Goal: Information Seeking & Learning: Learn about a topic

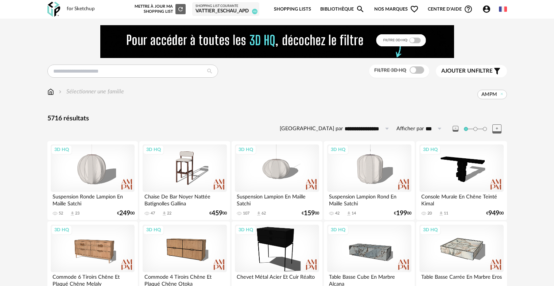
scroll to position [1423, 0]
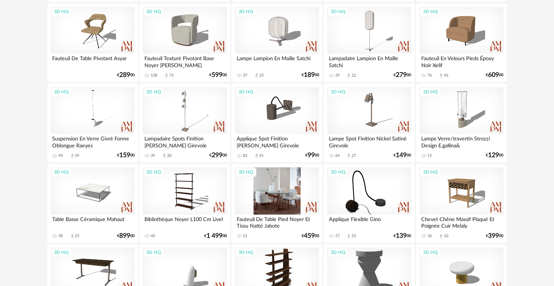
click at [281, 183] on div "3D HQ" at bounding box center [277, 190] width 84 height 47
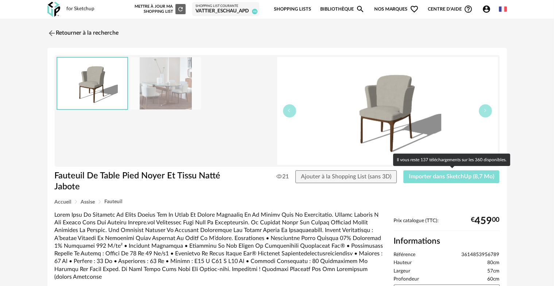
click at [448, 179] on button "Importer dans SketchUp (8,7 Mo)" at bounding box center [451, 176] width 96 height 13
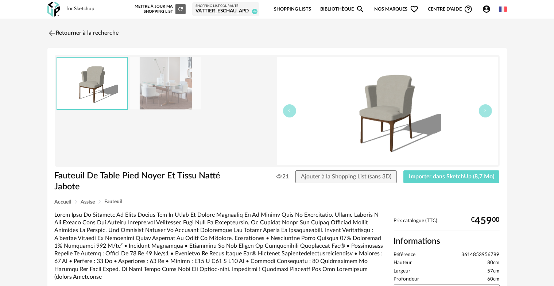
click at [511, 4] on div "for Sketchup Nouvelle shopping list Mettre à jour ma Shopping List Refresh icon…" at bounding box center [277, 9] width 473 height 19
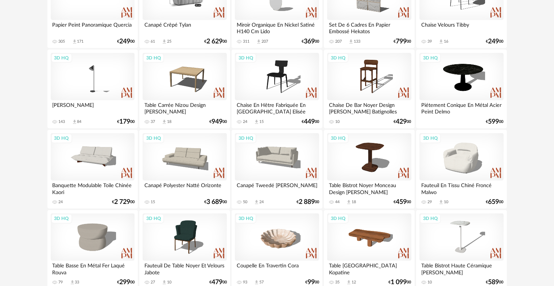
scroll to position [670, 0]
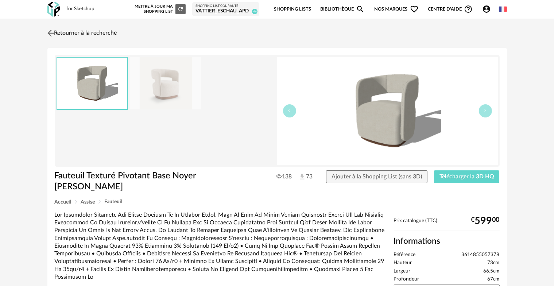
click at [47, 31] on img at bounding box center [51, 33] width 11 height 11
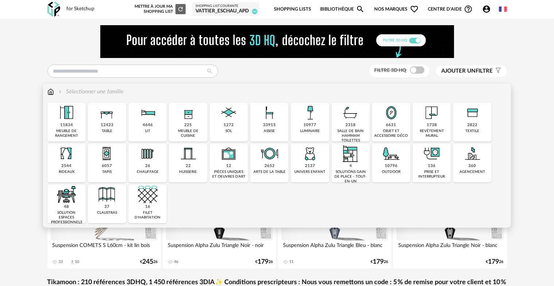
click at [321, 130] on div "10977 luminaire" at bounding box center [310, 122] width 38 height 39
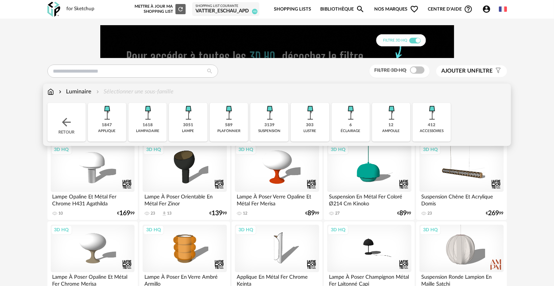
click at [112, 136] on div "1847 applique" at bounding box center [107, 122] width 38 height 39
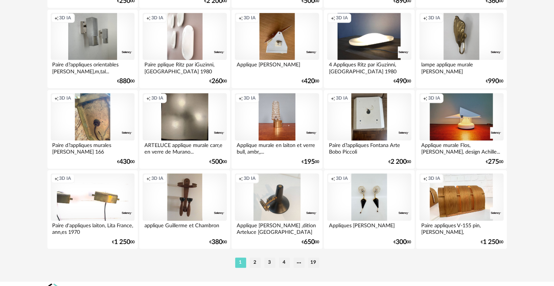
scroll to position [1509, 0]
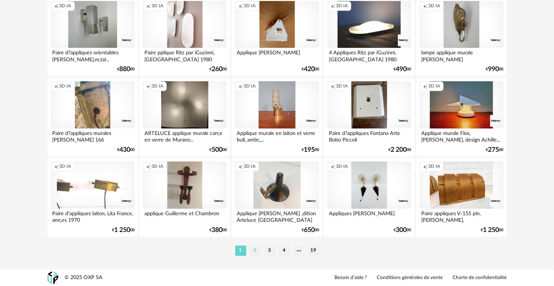
click at [257, 254] on li "2" at bounding box center [255, 251] width 11 height 10
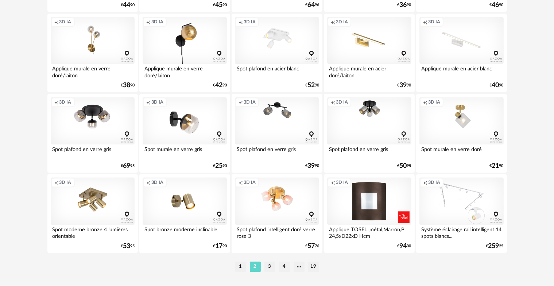
scroll to position [1509, 0]
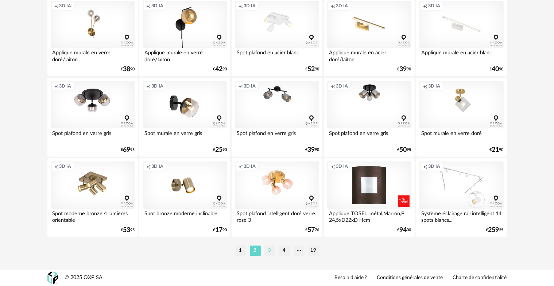
click at [270, 253] on li "3" at bounding box center [269, 251] width 11 height 10
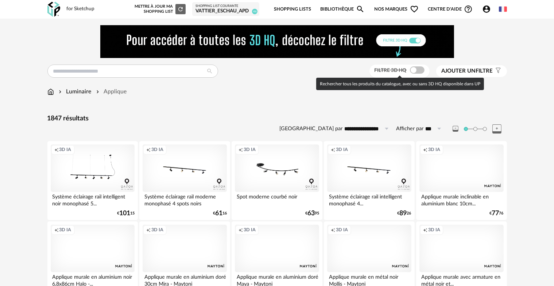
click at [414, 72] on span at bounding box center [417, 69] width 15 height 7
